Goal: Information Seeking & Learning: Compare options

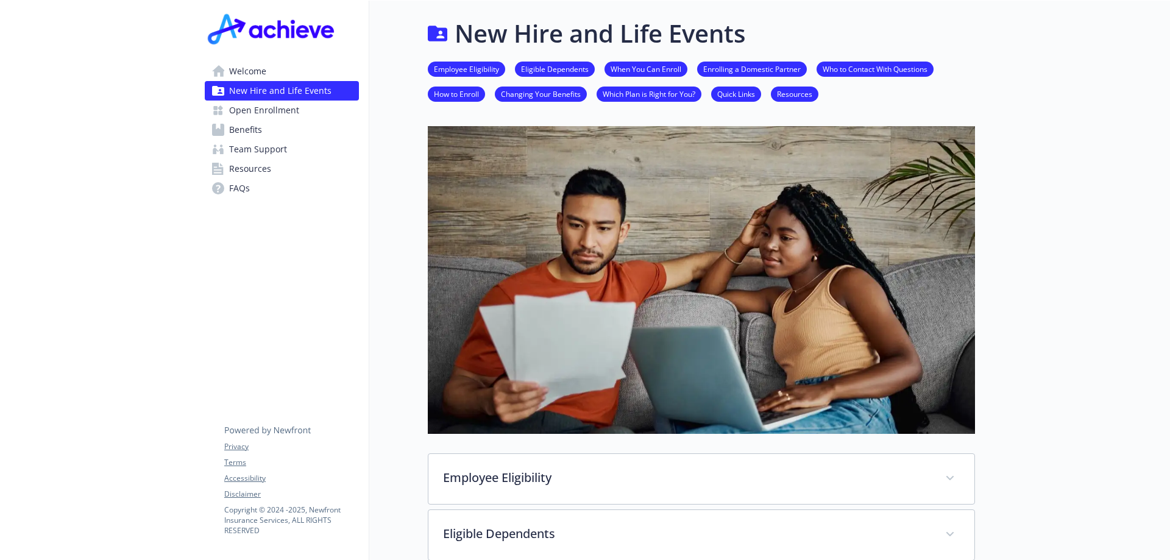
click at [254, 126] on span "Benefits" at bounding box center [245, 129] width 33 height 19
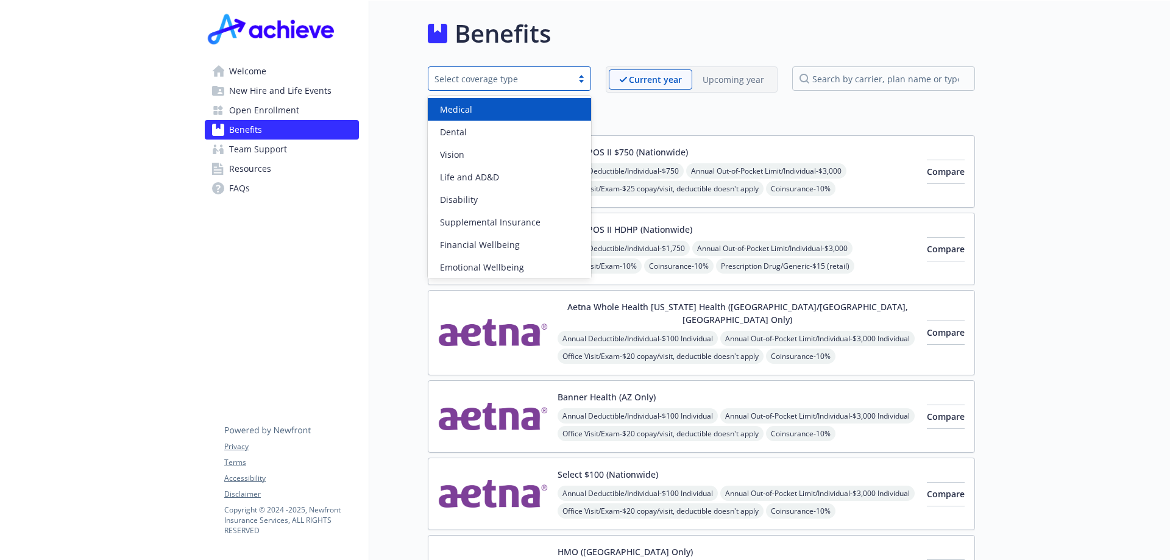
click at [584, 84] on div "Select coverage type" at bounding box center [509, 78] width 163 height 24
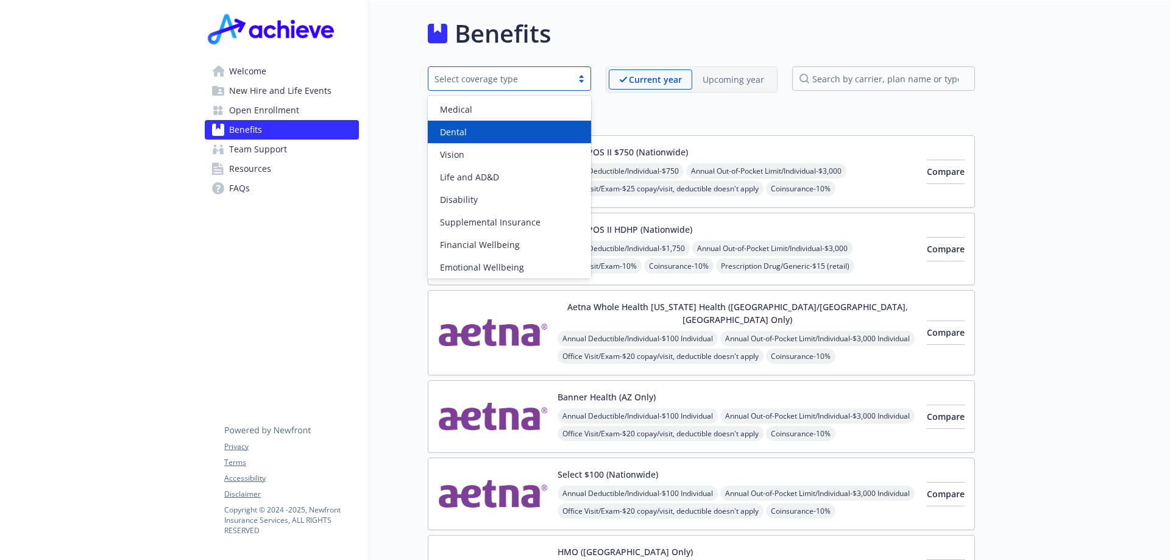
click at [549, 121] on div "Dental" at bounding box center [509, 132] width 163 height 23
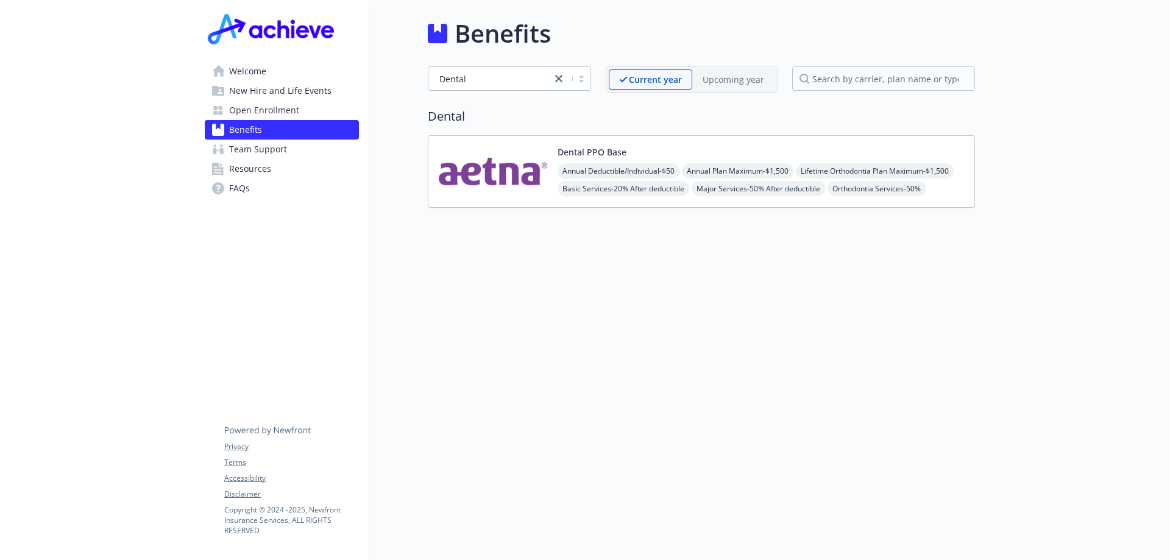
click at [720, 87] on div "Upcoming year" at bounding box center [733, 79] width 82 height 20
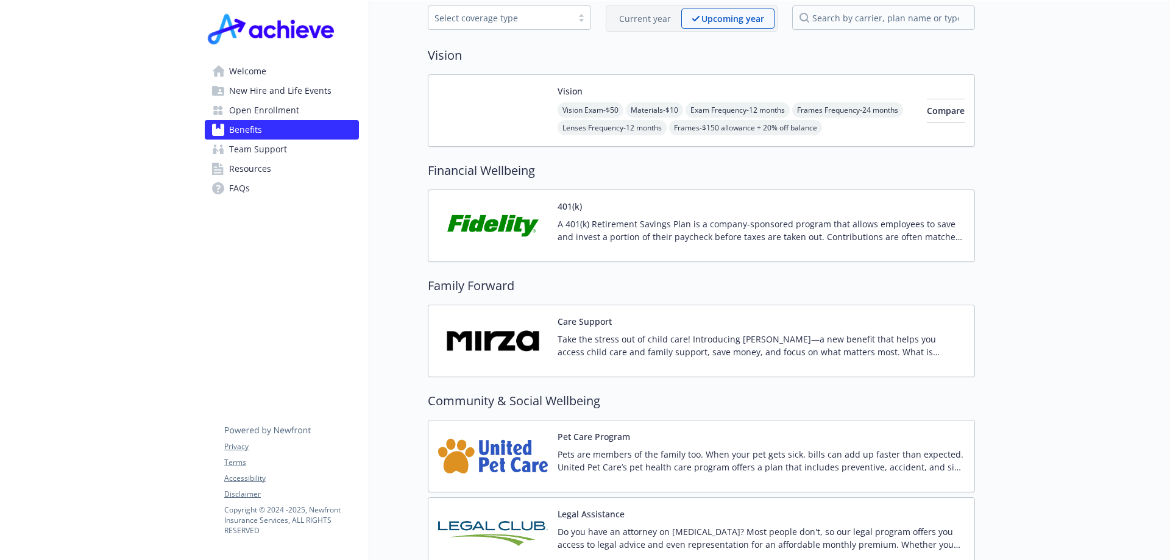
scroll to position [168, 0]
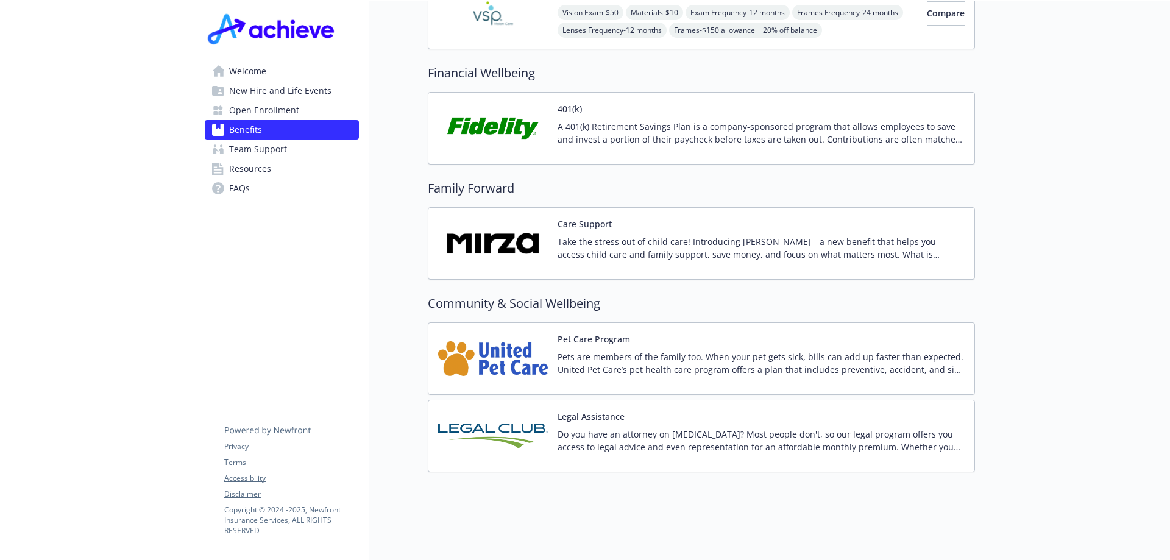
click at [690, 400] on div "Legal Assistance Do you have an attorney on [MEDICAL_DATA]? Most people don't, …" at bounding box center [701, 436] width 547 height 73
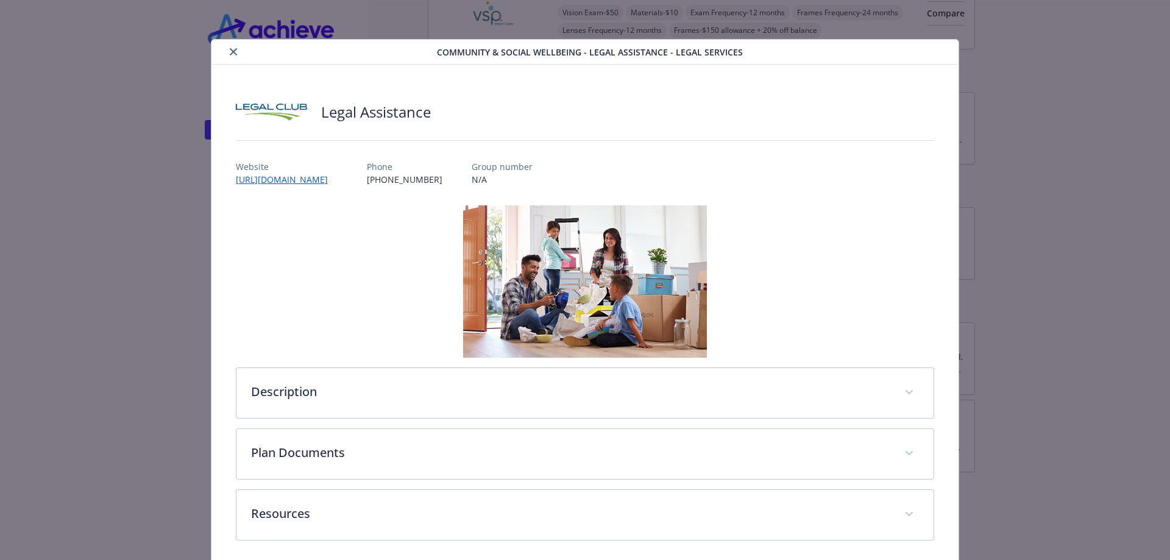
scroll to position [49, 0]
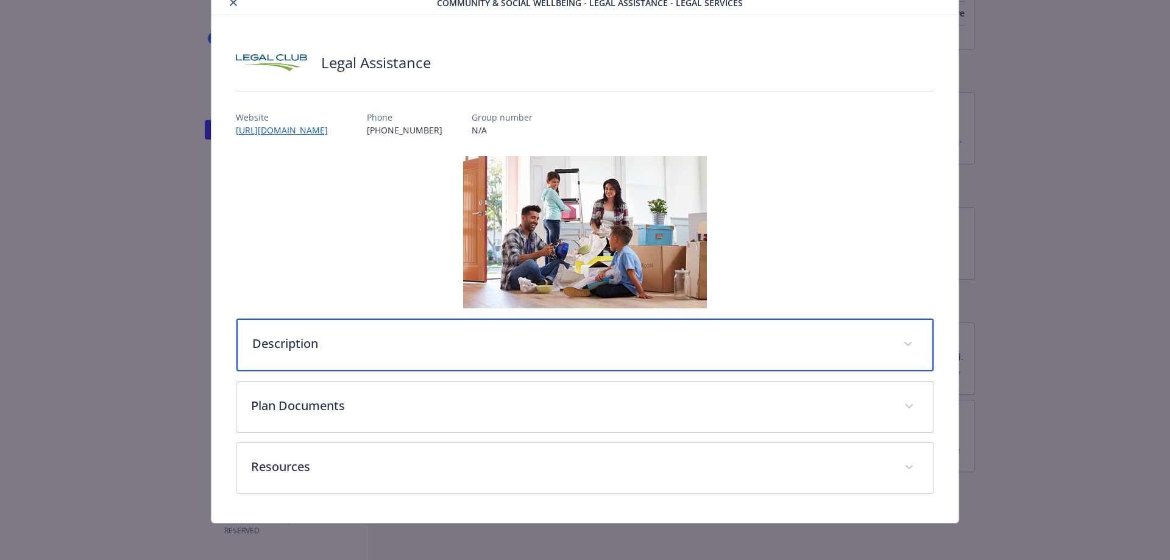
click at [833, 344] on p "Description" at bounding box center [570, 343] width 637 height 18
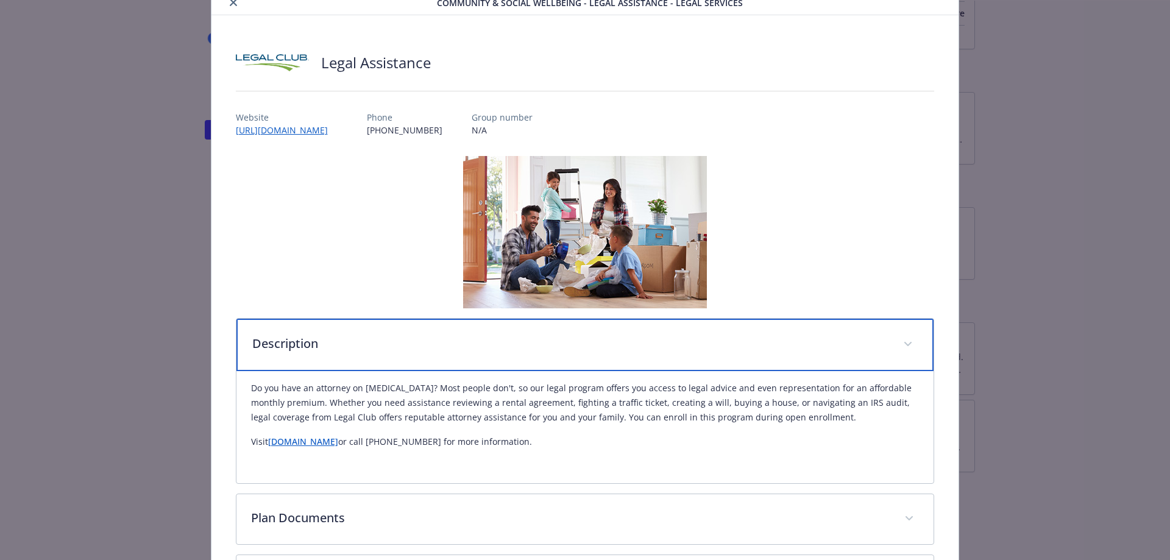
scroll to position [164, 0]
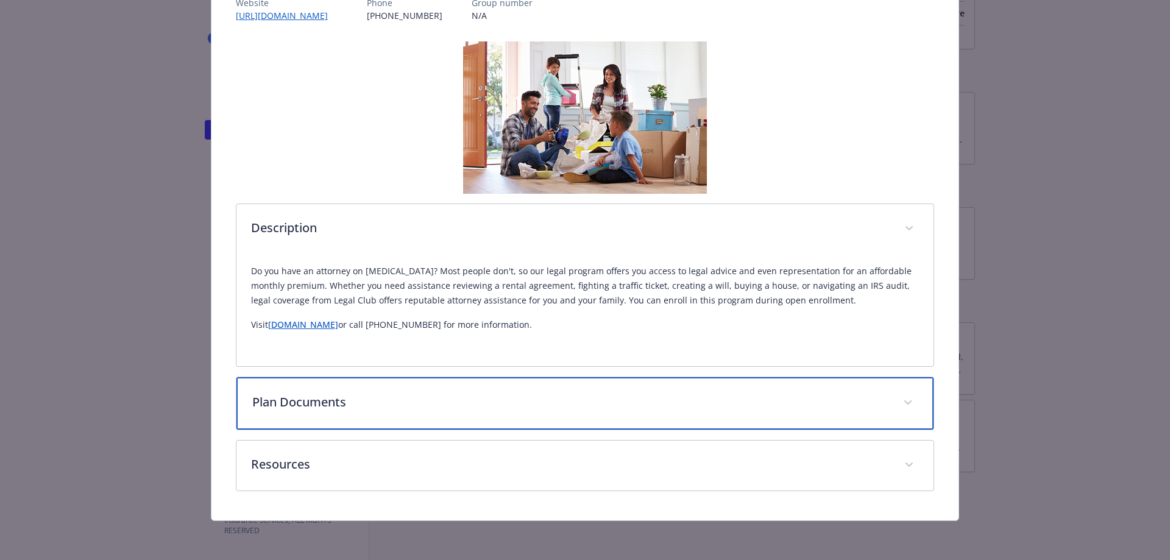
click at [810, 404] on p "Plan Documents" at bounding box center [570, 402] width 637 height 18
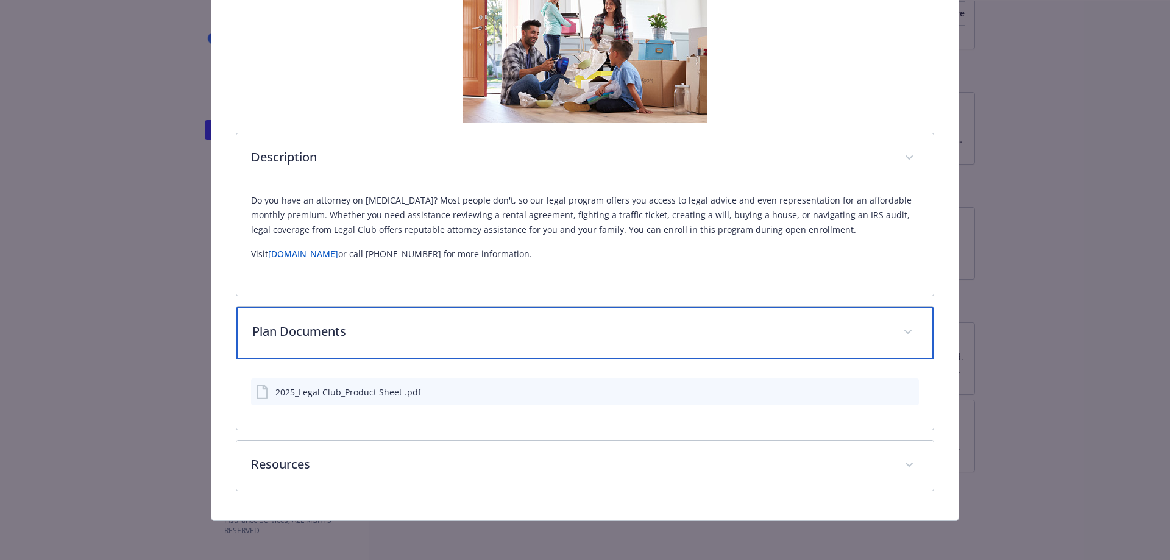
scroll to position [0, 0]
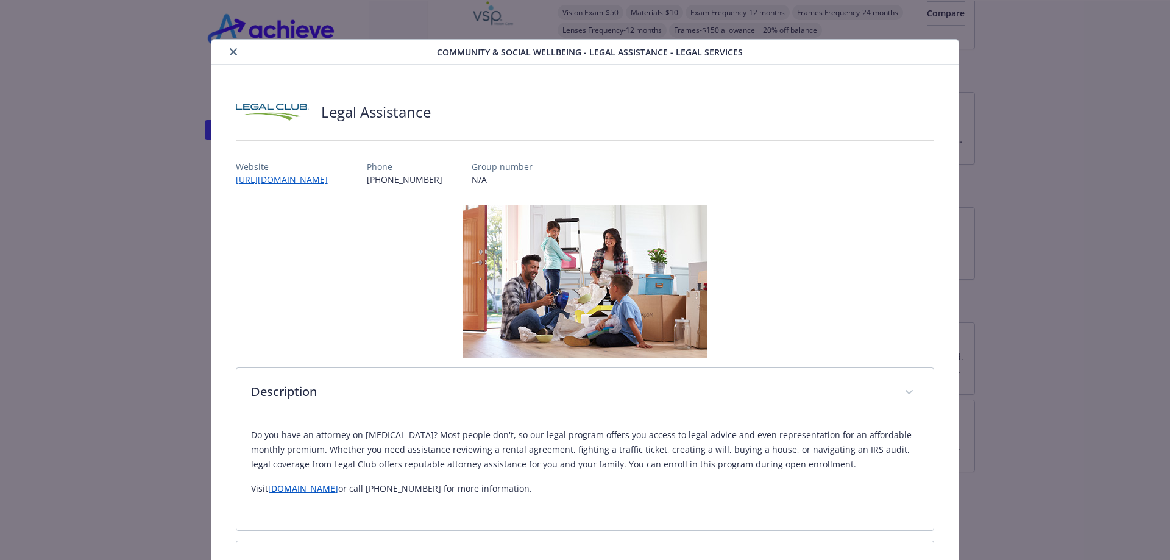
click at [232, 54] on icon "close" at bounding box center [233, 51] width 7 height 7
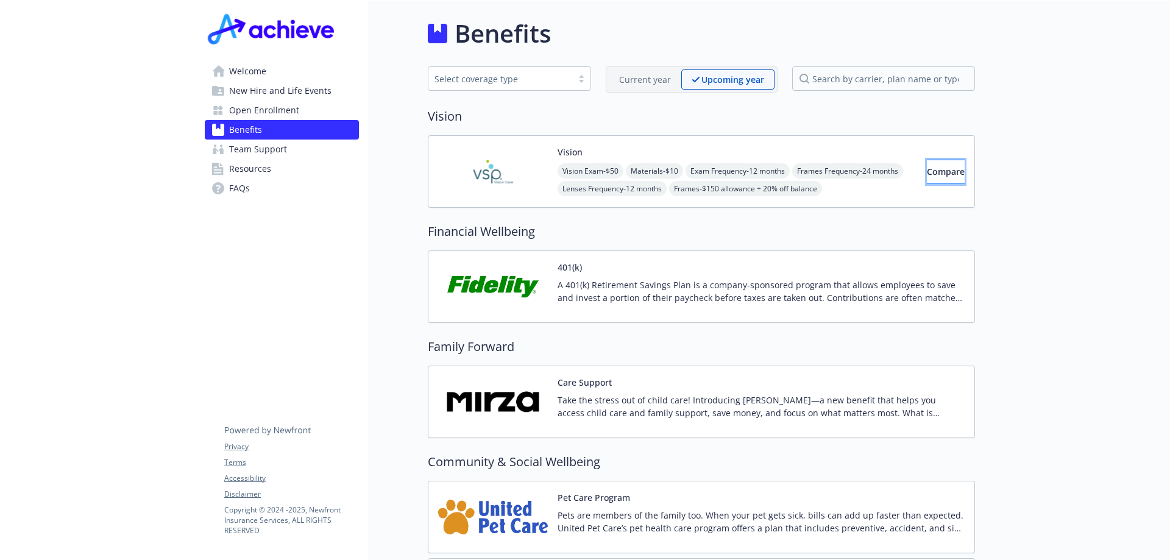
click at [927, 174] on span "Compare" at bounding box center [946, 172] width 38 height 12
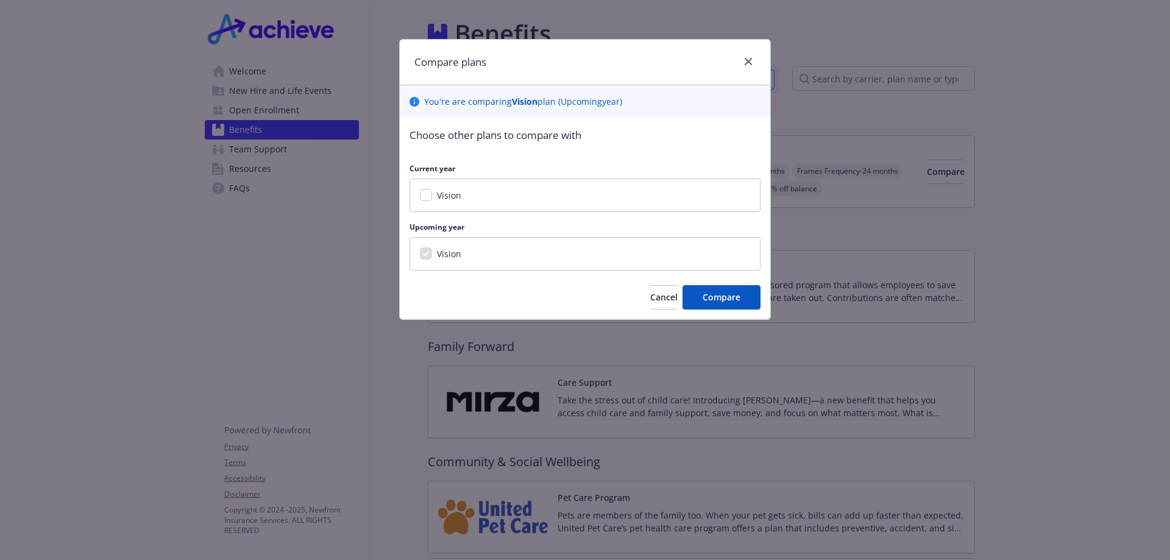
click at [436, 191] on div "Vision" at bounding box center [448, 195] width 32 height 13
click at [430, 196] on input "Vision" at bounding box center [426, 195] width 12 height 12
checkbox input "true"
click at [696, 297] on button "Compare" at bounding box center [721, 297] width 78 height 24
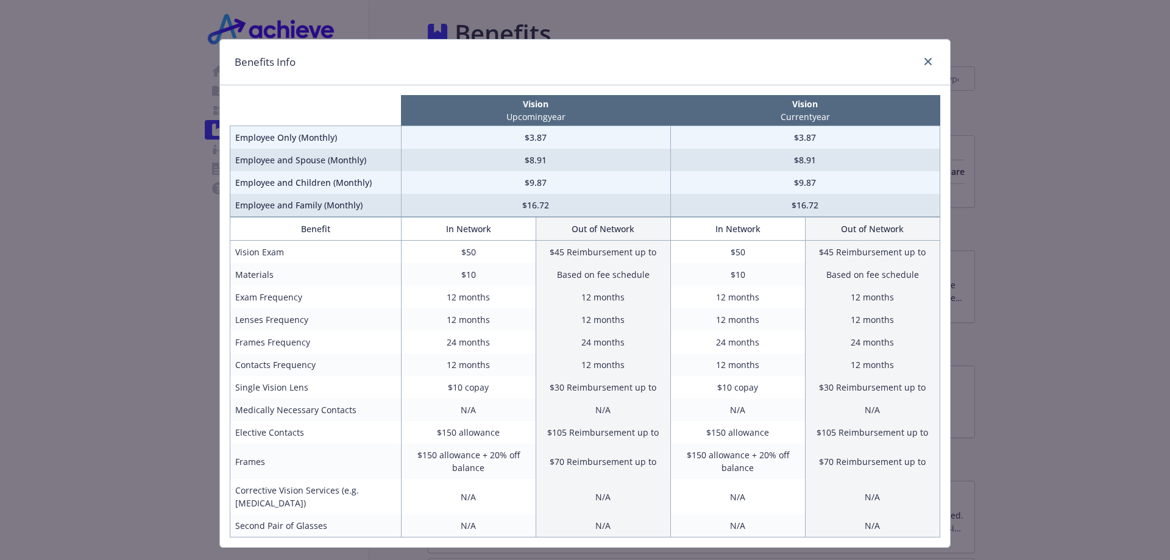
scroll to position [27, 0]
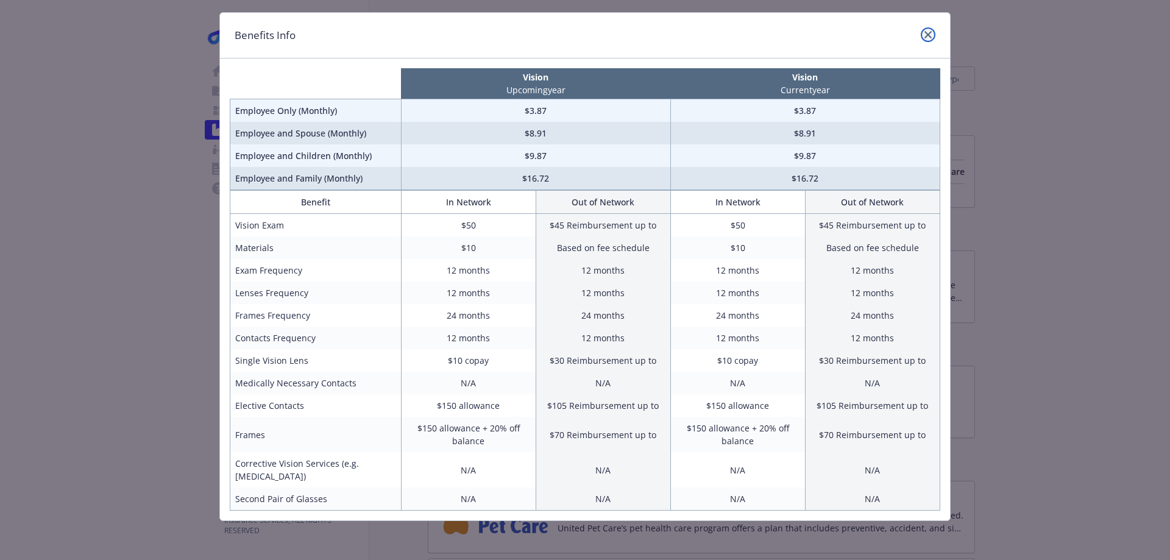
click at [928, 32] on link "close" at bounding box center [928, 34] width 15 height 15
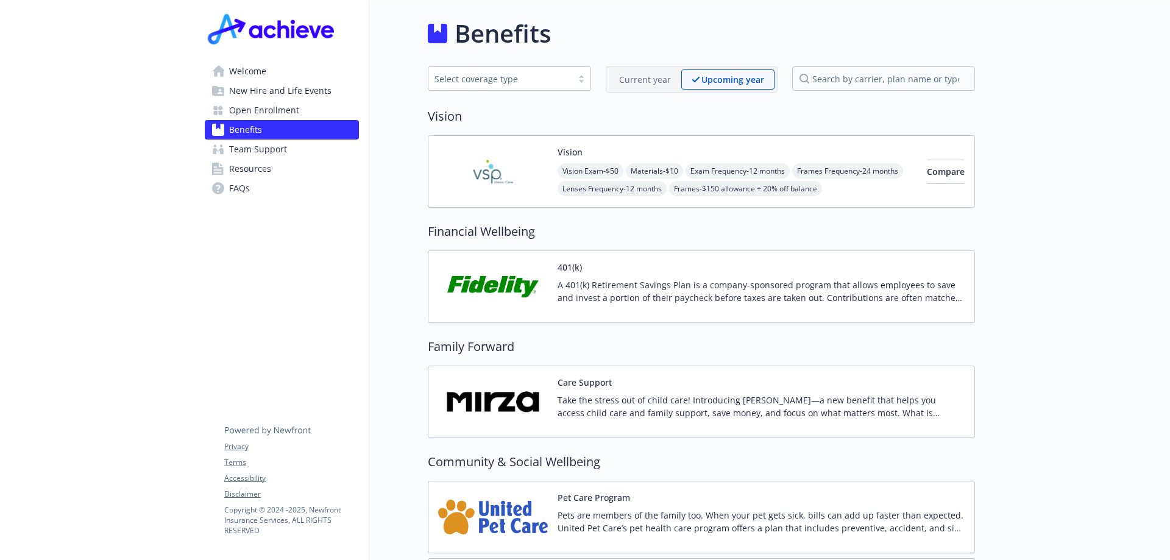
click at [583, 80] on div at bounding box center [581, 79] width 18 height 10
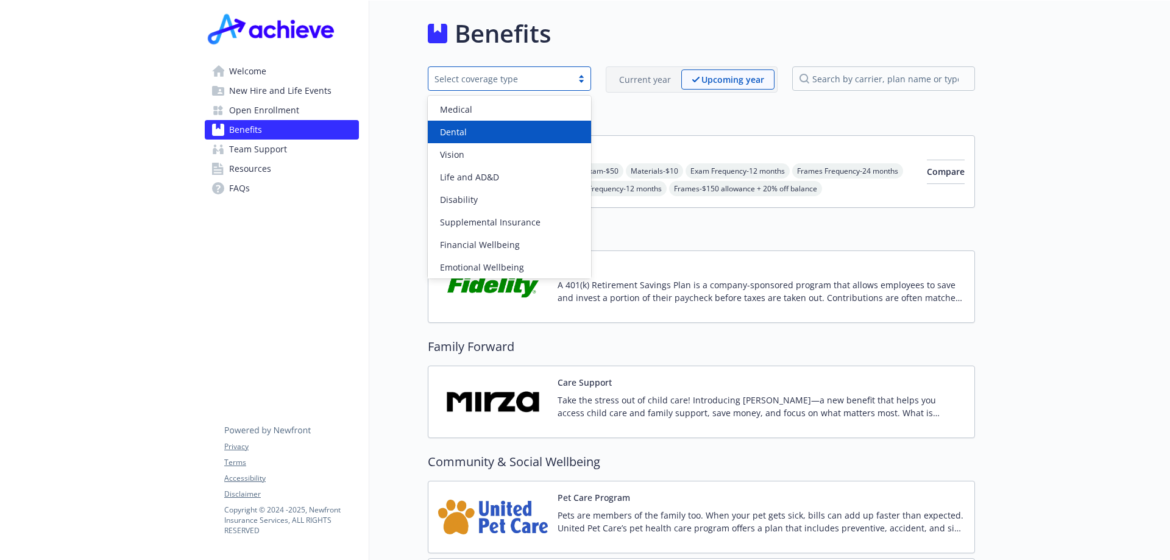
click at [483, 133] on div "Dental" at bounding box center [509, 132] width 149 height 13
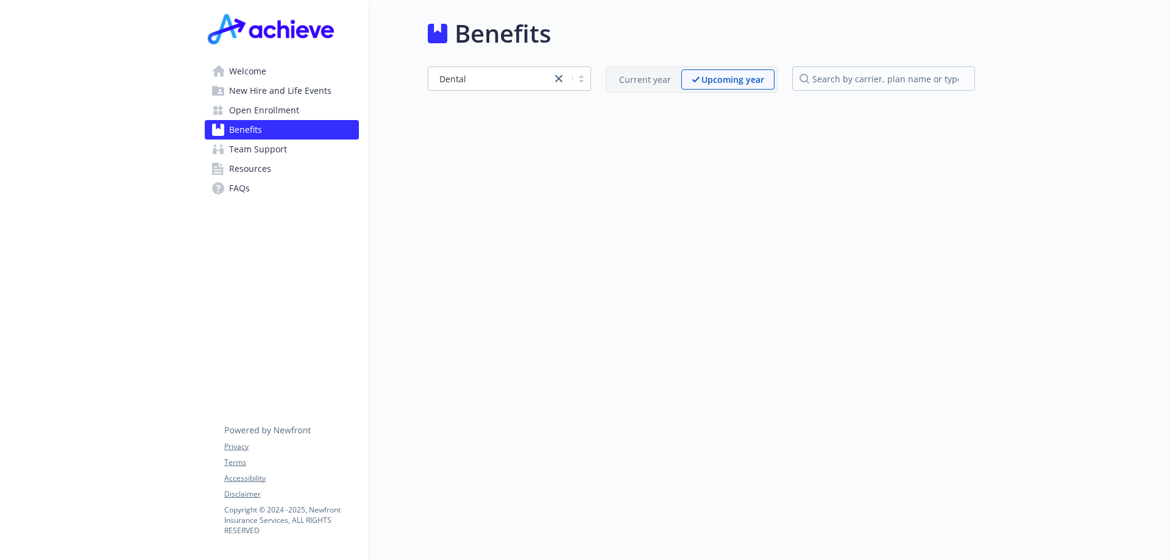
click at [646, 82] on p "Current year" at bounding box center [645, 79] width 52 height 13
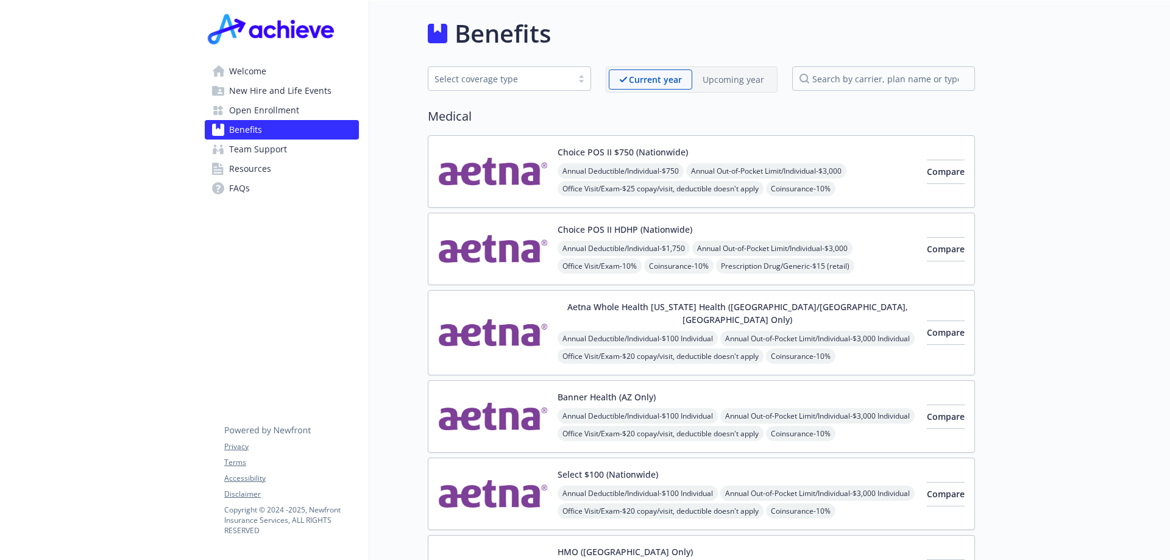
click at [724, 76] on p "Upcoming year" at bounding box center [733, 79] width 62 height 13
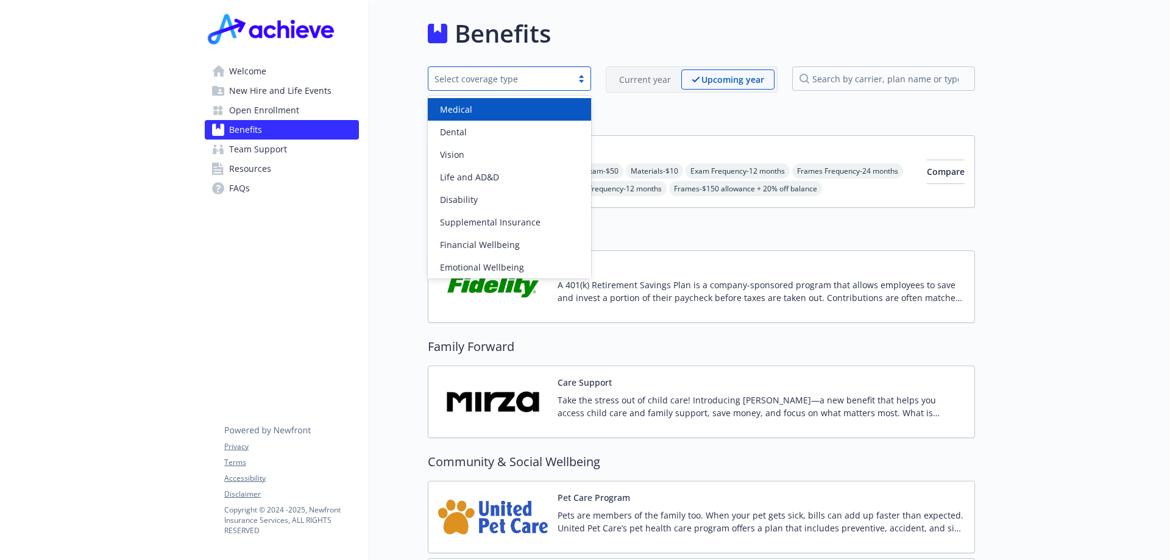
click at [478, 83] on div "Select coverage type" at bounding box center [500, 79] width 132 height 13
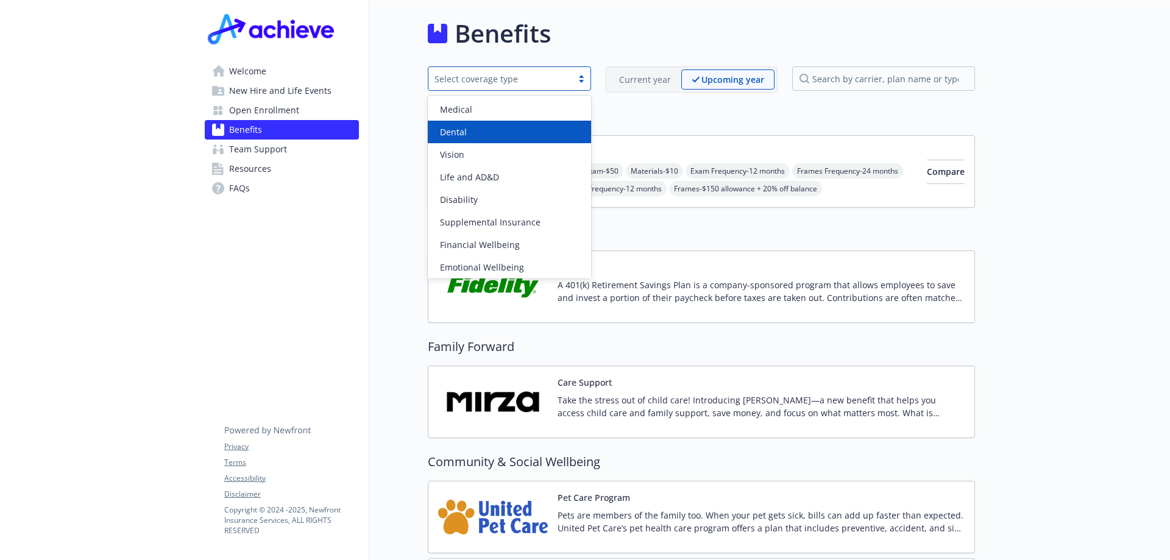
click at [482, 128] on div "Dental" at bounding box center [509, 132] width 149 height 13
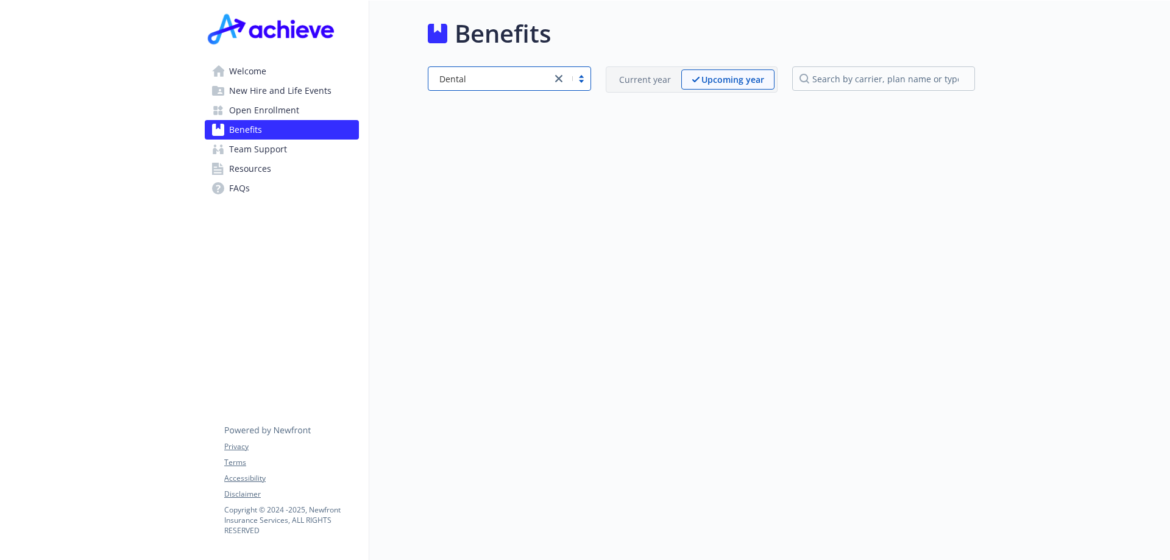
click at [632, 80] on p "Current year" at bounding box center [645, 79] width 52 height 13
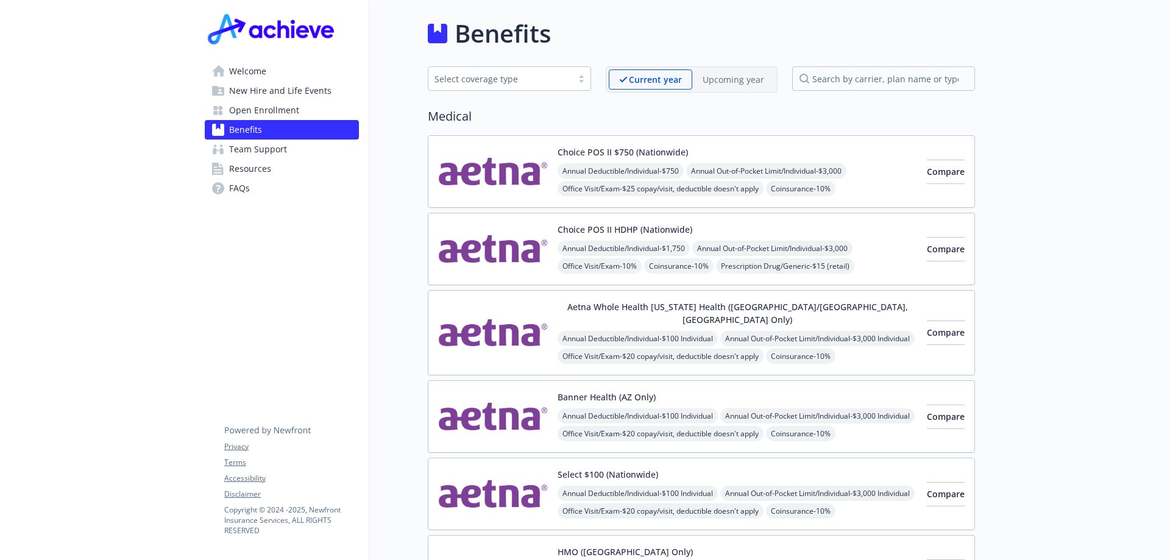
click at [553, 83] on div "Select coverage type" at bounding box center [500, 79] width 132 height 13
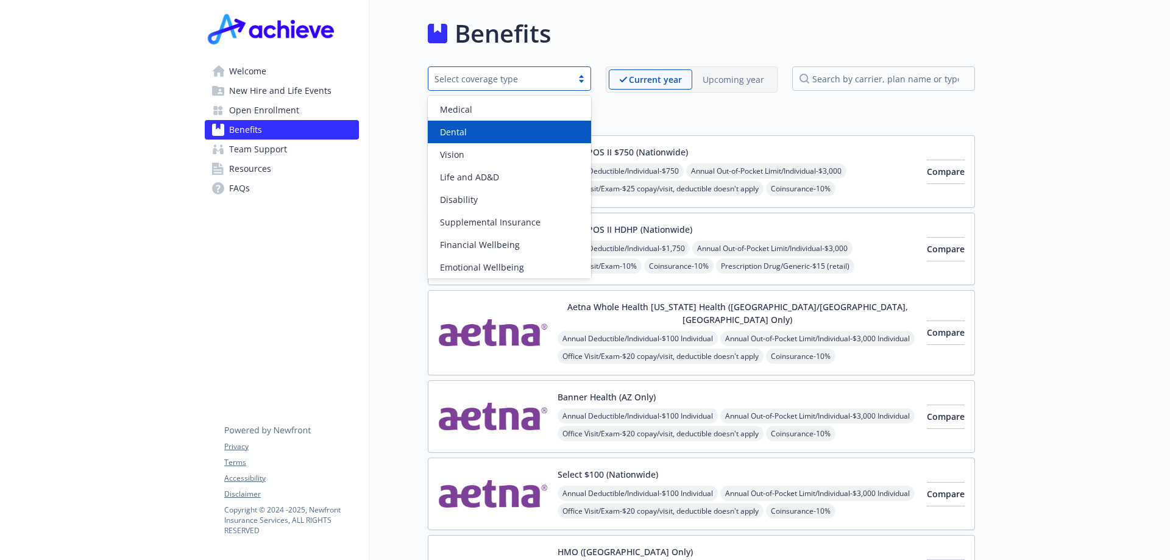
click at [462, 126] on span "Dental" at bounding box center [453, 132] width 27 height 13
